Goal: Information Seeking & Learning: Learn about a topic

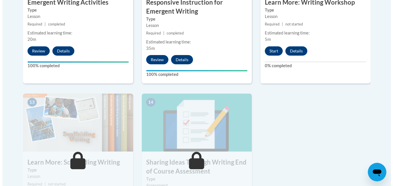
scroll to position [748, 0]
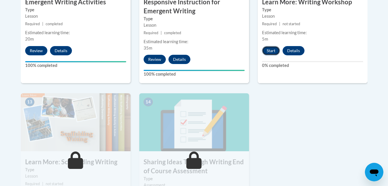
click at [268, 46] on button "Start" at bounding box center [271, 50] width 18 height 9
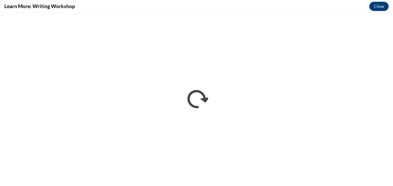
scroll to position [0, 0]
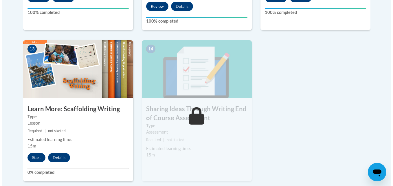
scroll to position [801, 0]
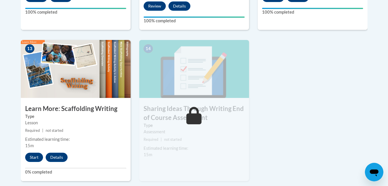
click at [32, 141] on div "13 Learn More: Scaffolding Writing Type Lesson Required | not started Estimated…" at bounding box center [76, 110] width 110 height 141
click at [33, 152] on button "Start" at bounding box center [34, 156] width 18 height 9
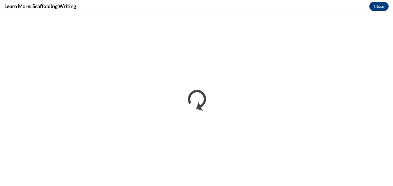
scroll to position [0, 0]
